Goal: Task Accomplishment & Management: Manage account settings

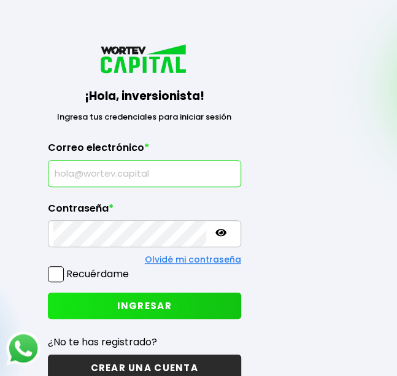
click at [191, 183] on input "text" at bounding box center [144, 174] width 182 height 26
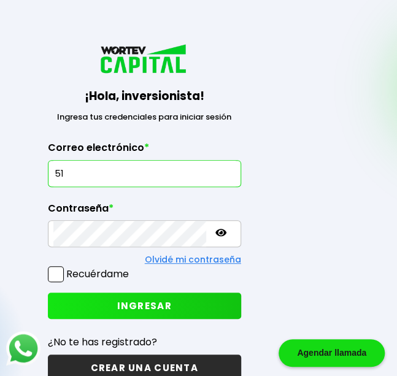
type input "5"
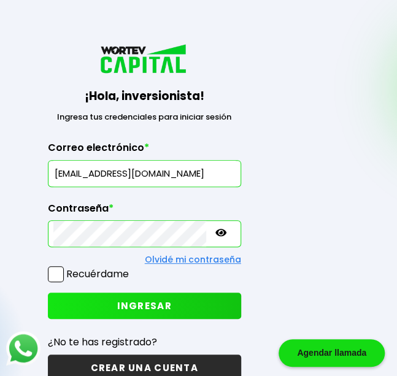
click at [134, 302] on span "INGRESAR" at bounding box center [144, 305] width 55 height 13
drag, startPoint x: 78, startPoint y: 191, endPoint x: 49, endPoint y: 193, distance: 28.9
click at [49, 193] on div "¡Hola, inversionista! Ingresa tus credenciales para iniciar sesión Inicia sesió…" at bounding box center [144, 219] width 269 height 429
click at [82, 174] on input "castro510@gmail.com" at bounding box center [144, 174] width 182 height 26
paste input "laura"
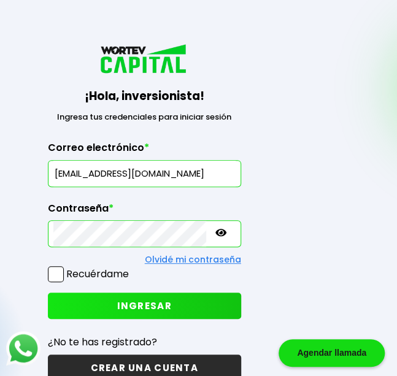
type input "[EMAIL_ADDRESS][DOMAIN_NAME]"
click at [215, 233] on icon at bounding box center [220, 232] width 11 height 7
click at [160, 303] on span "INGRESAR" at bounding box center [144, 305] width 55 height 13
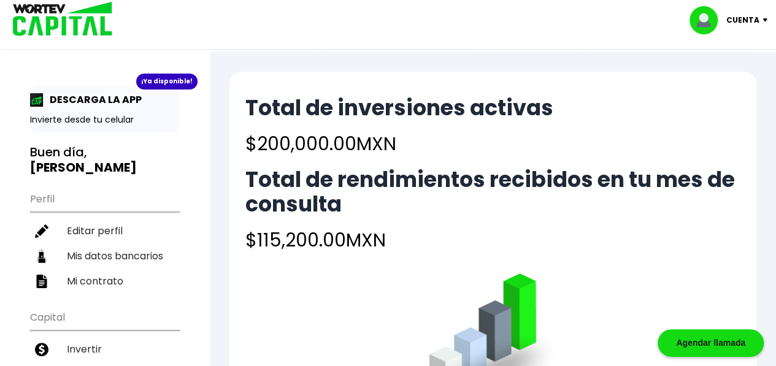
click at [396, 15] on div "Cuenta" at bounding box center [733, 20] width 87 height 28
click at [396, 164] on div "Total de inversiones activas $200,000.00 MXN Total de rendimientos recibidos en…" at bounding box center [492, 175] width 495 height 158
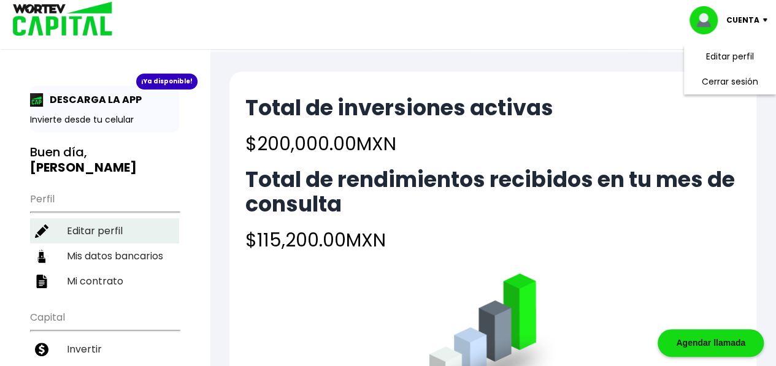
scroll to position [184, 0]
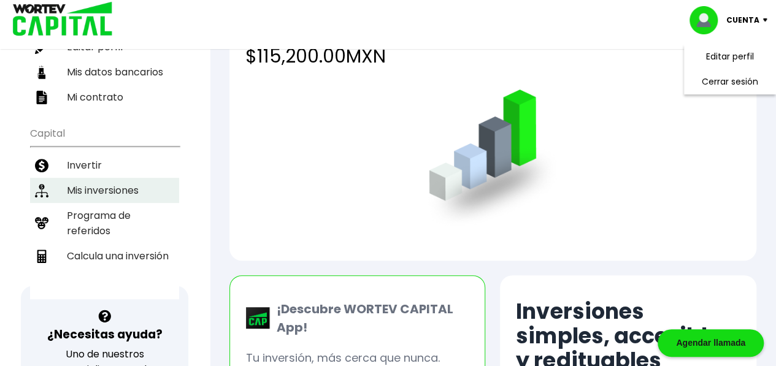
click at [72, 178] on li "Mis inversiones" at bounding box center [104, 190] width 149 height 25
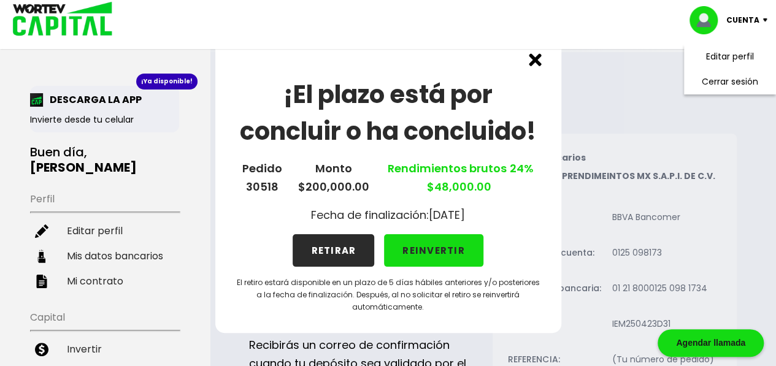
click at [396, 255] on button "REINVERTIR" at bounding box center [433, 250] width 99 height 33
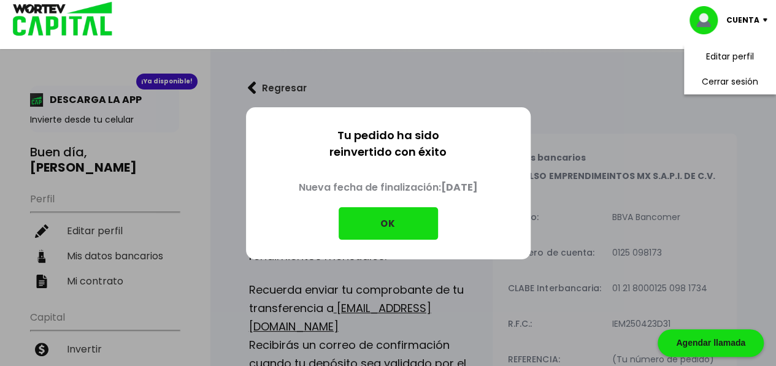
click at [396, 219] on button "OK" at bounding box center [388, 223] width 99 height 33
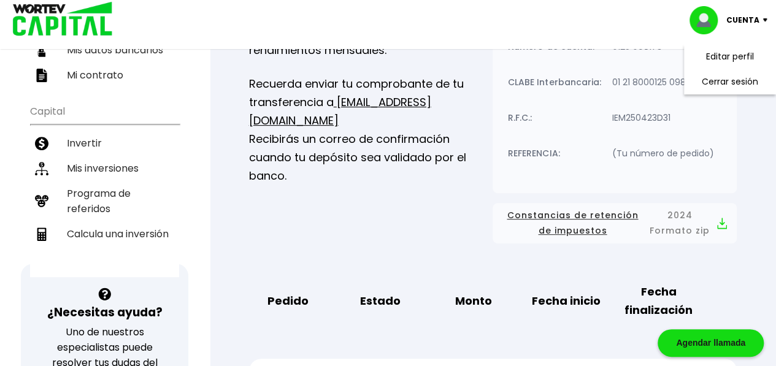
scroll to position [245, 0]
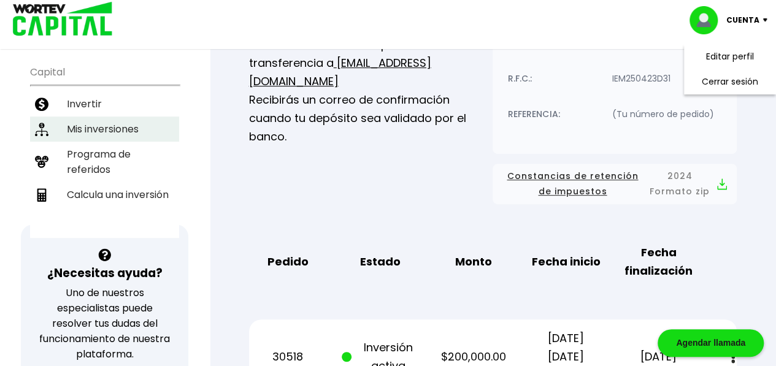
click at [116, 117] on li "Mis inversiones" at bounding box center [104, 129] width 149 height 25
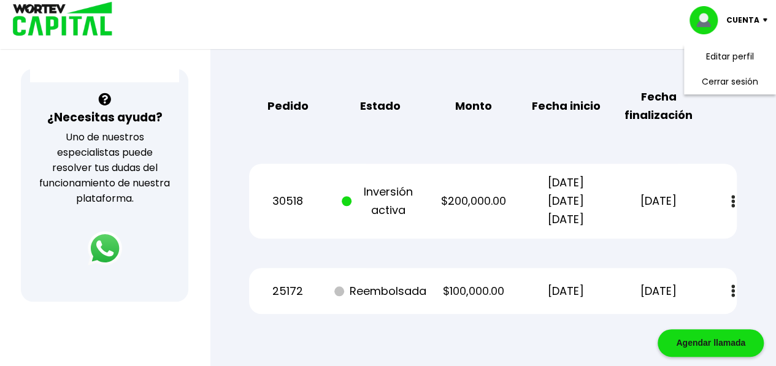
scroll to position [429, 0]
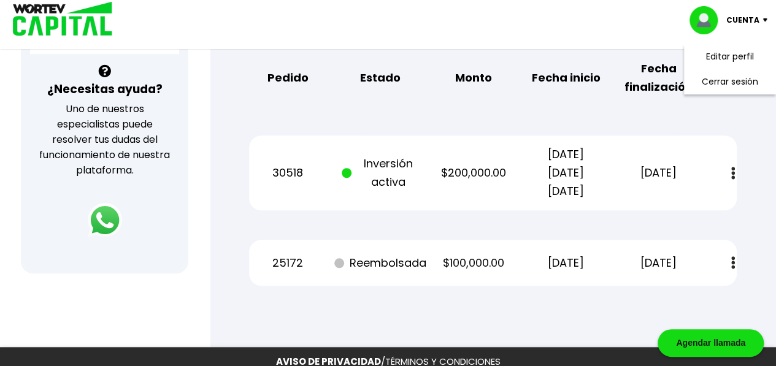
click at [396, 174] on img at bounding box center [733, 173] width 4 height 13
click at [396, 178] on p "30/08/2022 30/08/2023 30/08/2024" at bounding box center [566, 172] width 78 height 55
drag, startPoint x: 502, startPoint y: 117, endPoint x: 348, endPoint y: 126, distance: 153.6
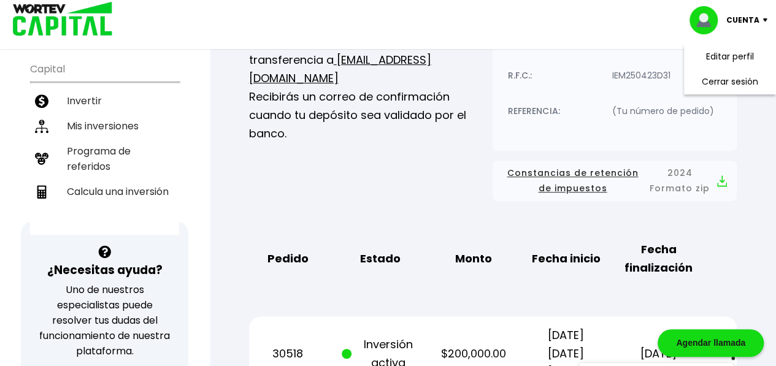
scroll to position [123, 0]
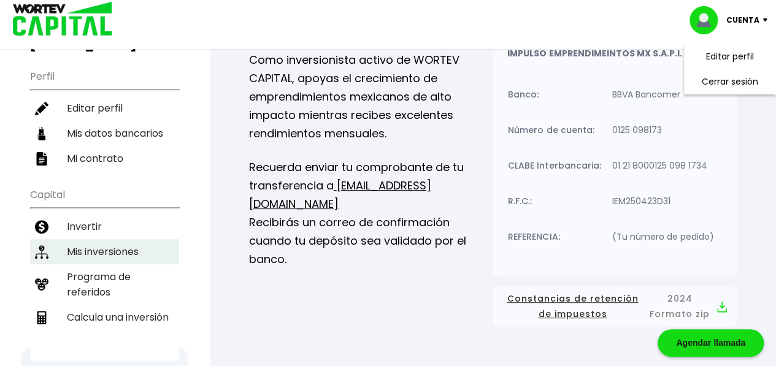
click at [120, 239] on li "Mis inversiones" at bounding box center [104, 251] width 149 height 25
click at [131, 239] on li "Mis inversiones" at bounding box center [104, 251] width 149 height 25
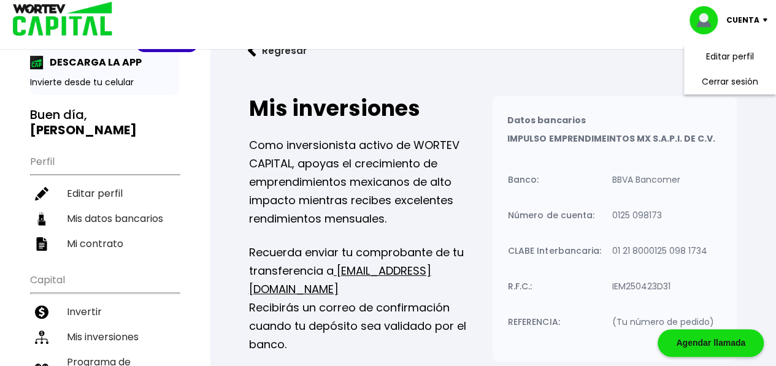
scroll to position [0, 0]
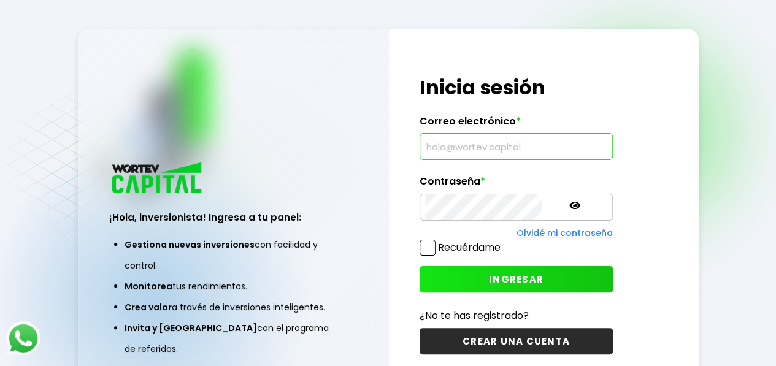
click at [495, 153] on input "text" at bounding box center [516, 147] width 182 height 26
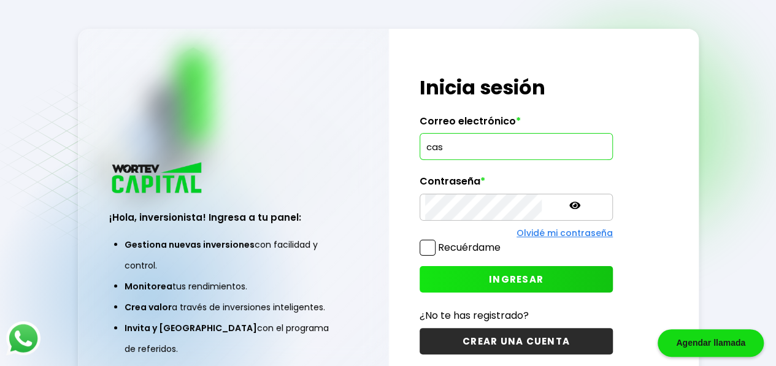
type input "[EMAIL_ADDRESS][DOMAIN_NAME]"
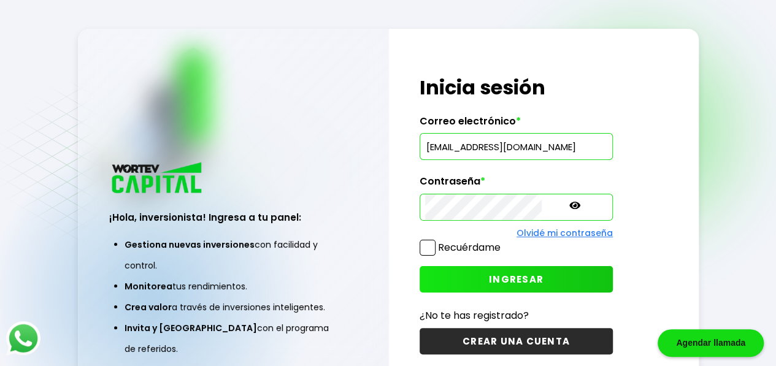
click at [433, 252] on span at bounding box center [428, 248] width 16 height 16
click at [503, 242] on input "Recuérdame" at bounding box center [503, 242] width 0 height 0
click at [489, 273] on span "INGRESAR" at bounding box center [516, 279] width 55 height 13
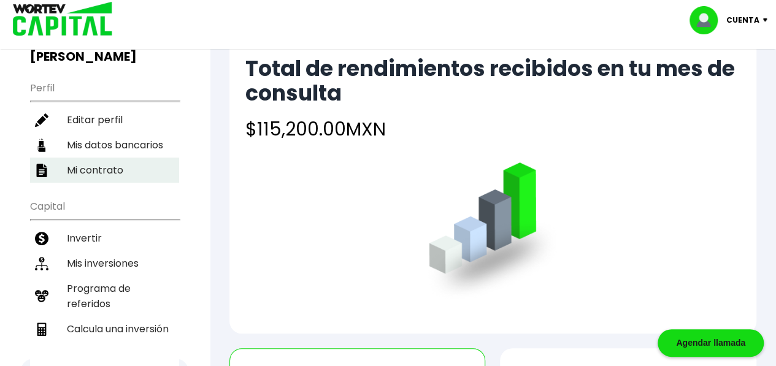
scroll to position [123, 0]
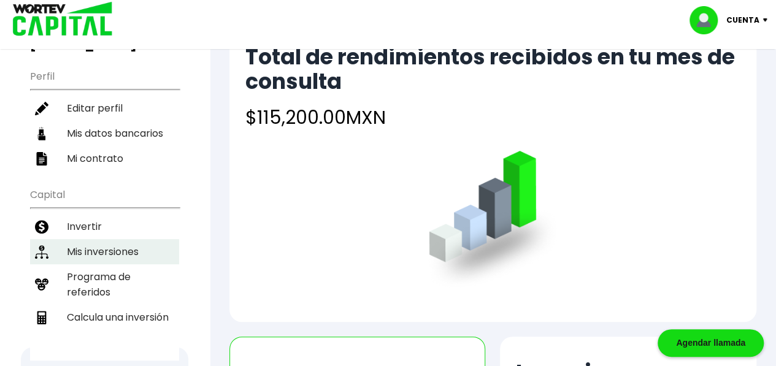
click at [114, 239] on li "Mis inversiones" at bounding box center [104, 251] width 149 height 25
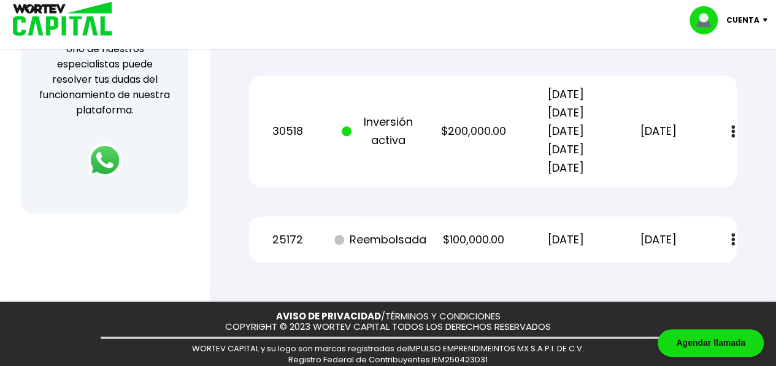
scroll to position [520, 0]
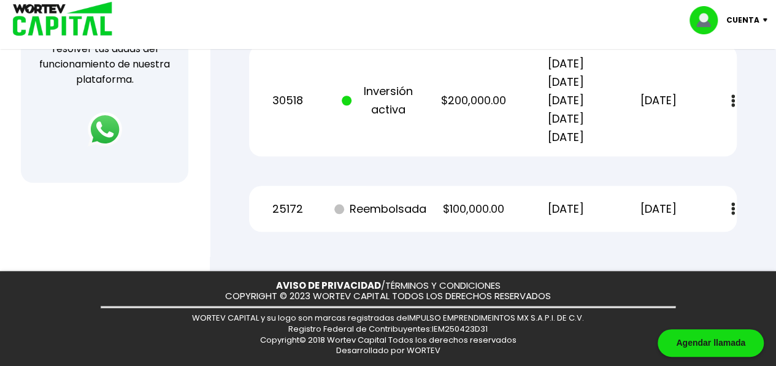
click at [730, 93] on button at bounding box center [733, 101] width 17 height 26
click at [359, 148] on div "30518 Inversión activa $200,000.00 [DATE] [DATE] [DATE] [DATE] [DATE] [DATE] Es…" at bounding box center [493, 101] width 488 height 112
